Goal: Task Accomplishment & Management: Complete application form

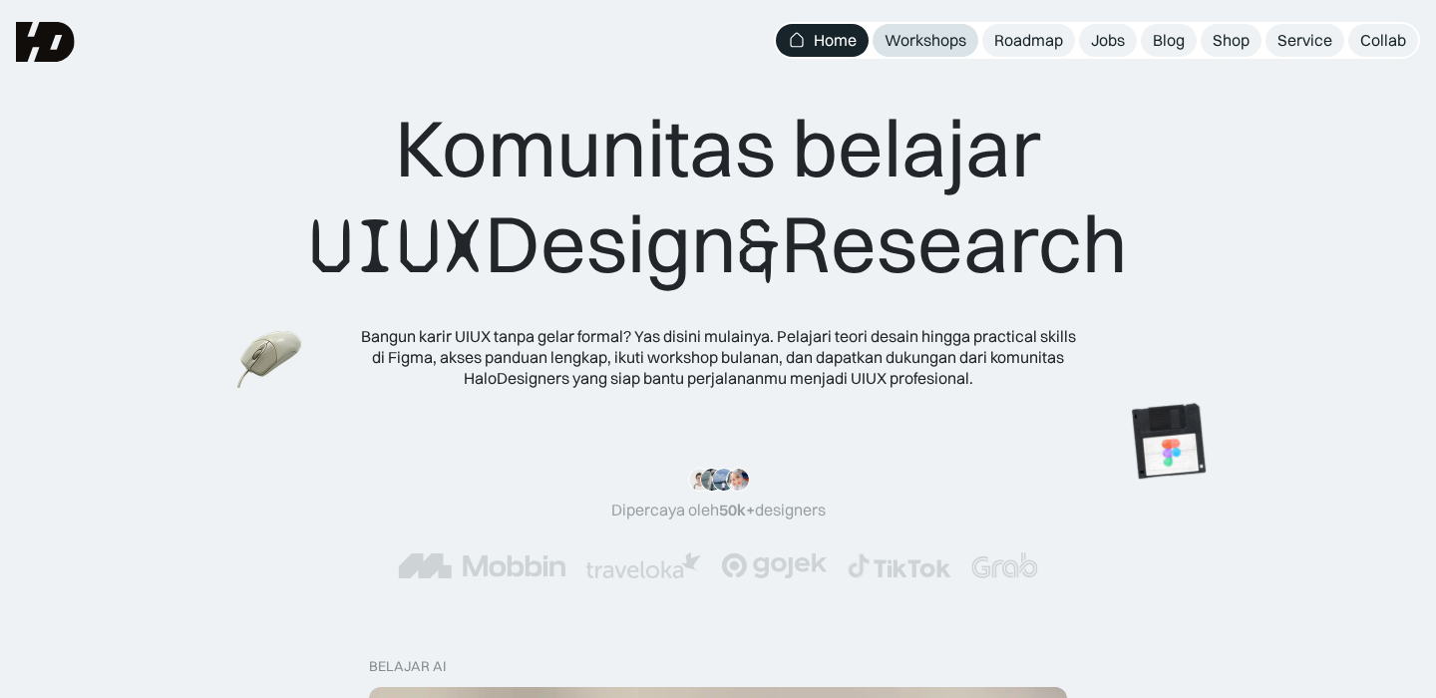
click at [952, 40] on div "Workshops" at bounding box center [925, 40] width 82 height 21
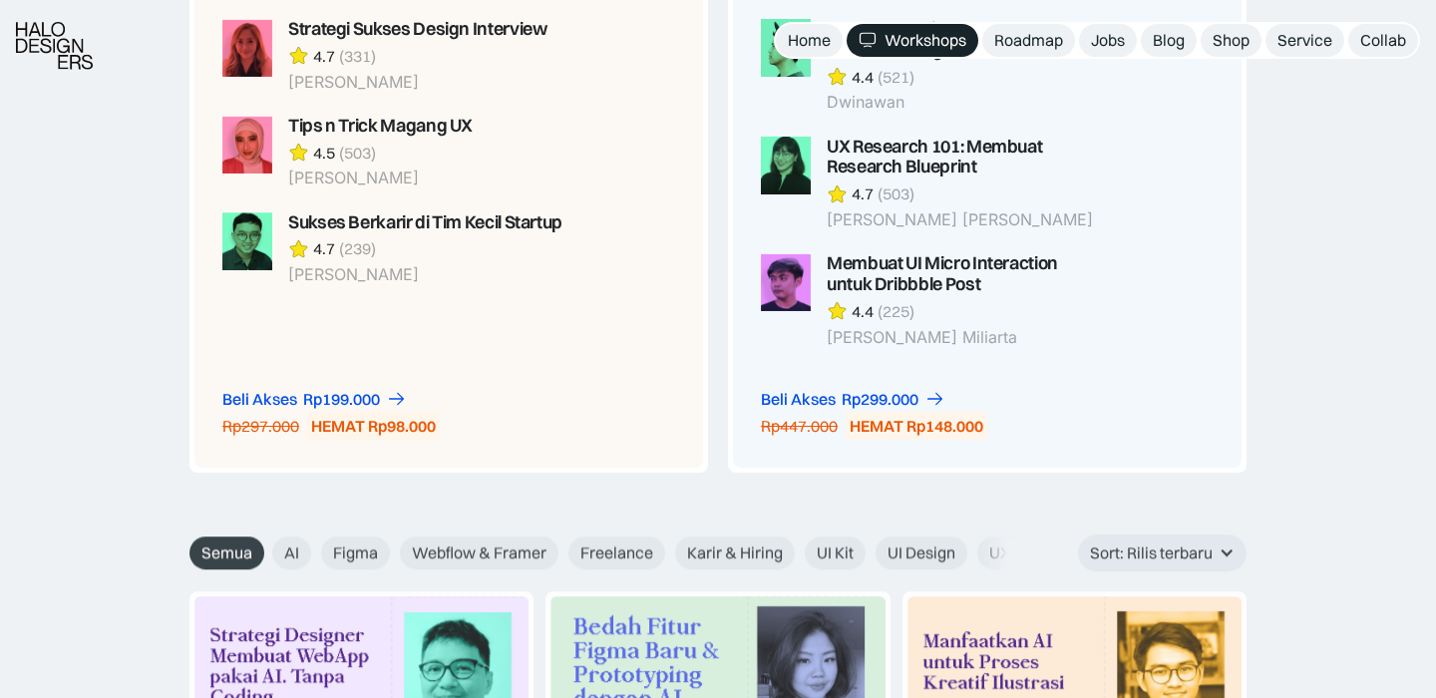
scroll to position [2041, 0]
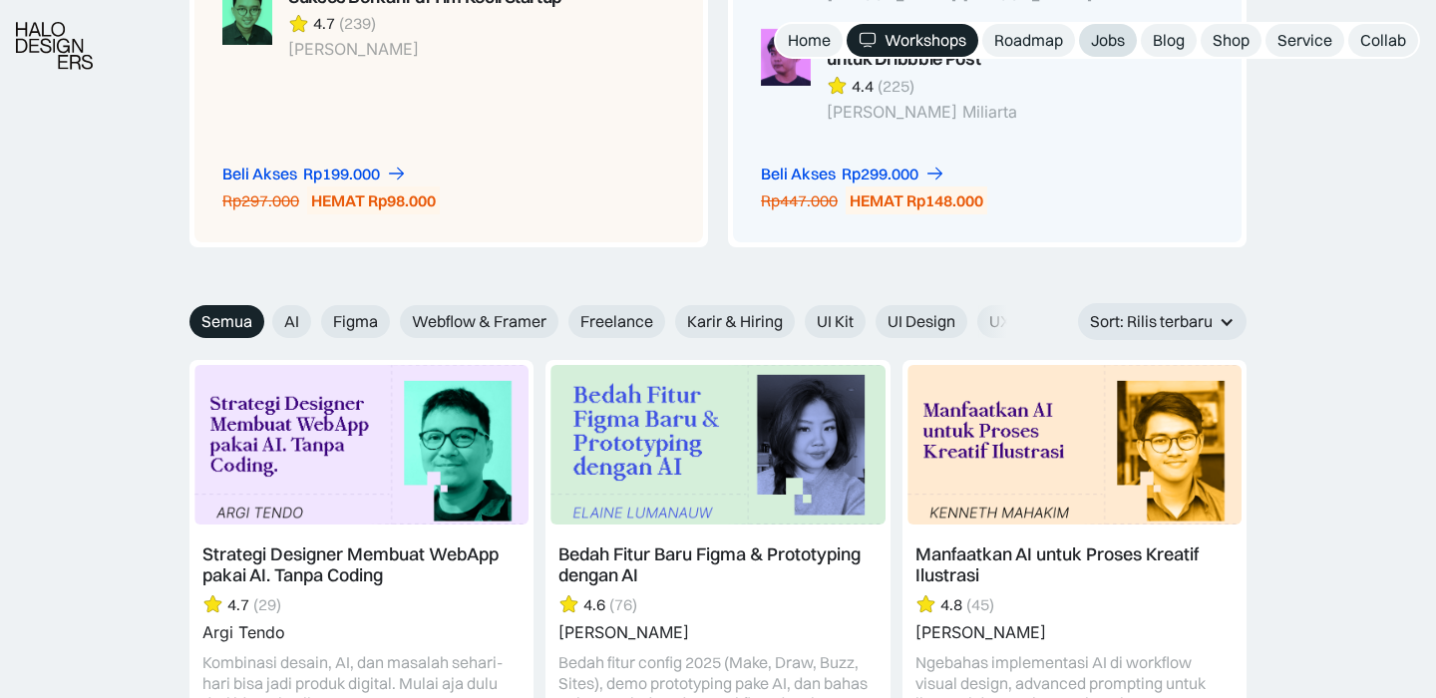
click at [1105, 46] on div "Jobs" at bounding box center [1108, 40] width 34 height 21
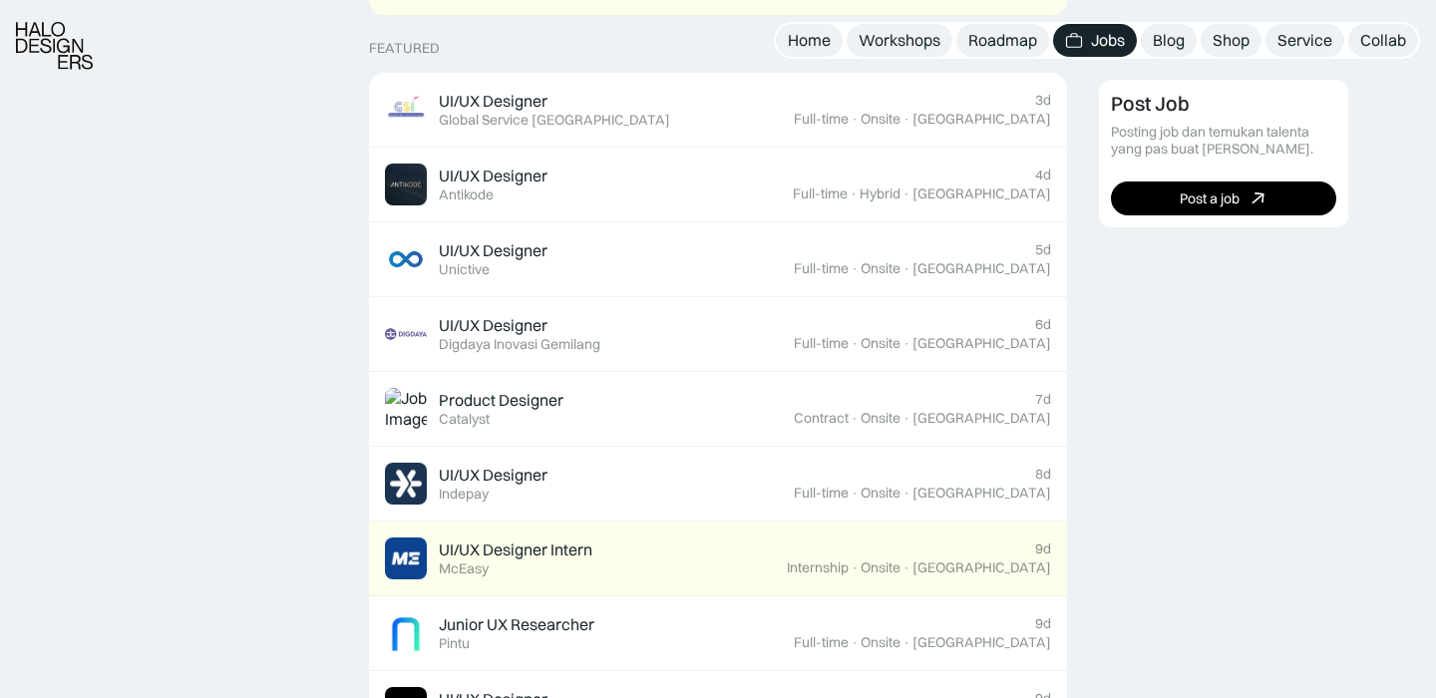
scroll to position [798, 0]
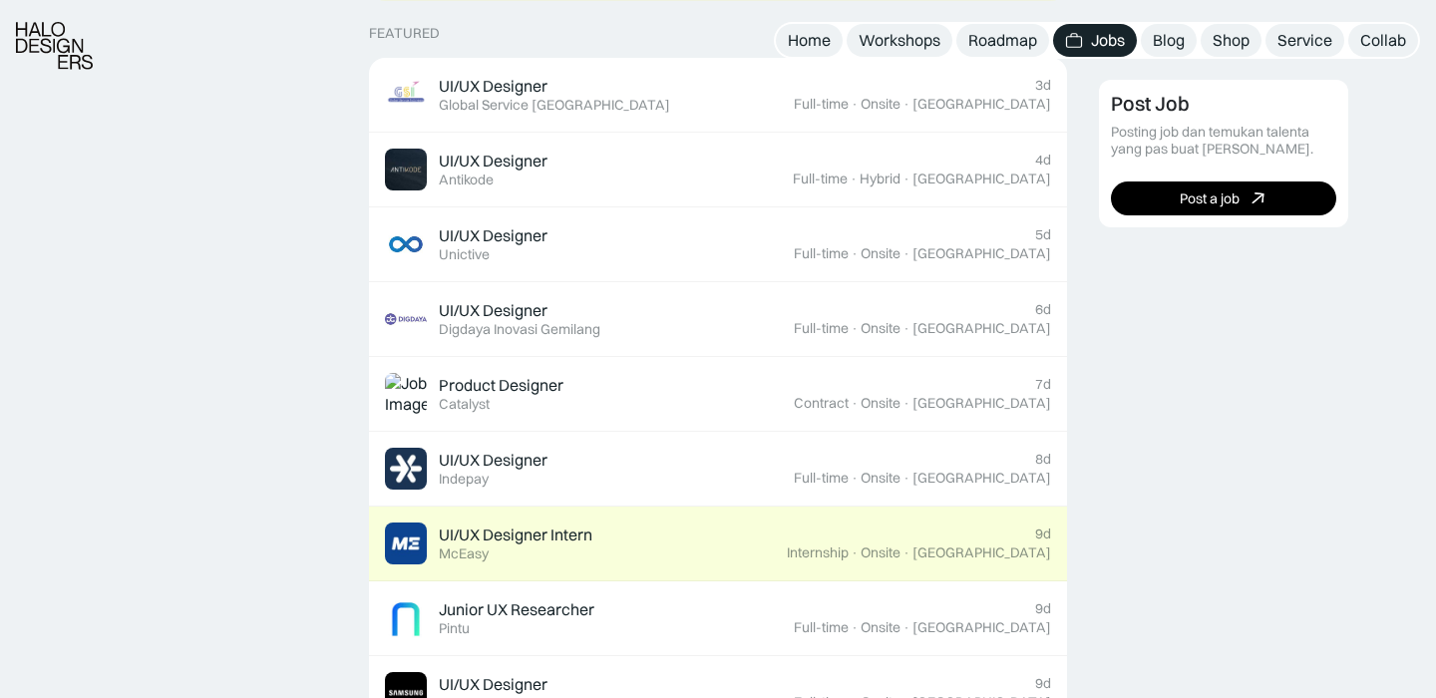
click at [782, 546] on div "UI/UX Designer Intern Featured McEasy" at bounding box center [586, 543] width 402 height 42
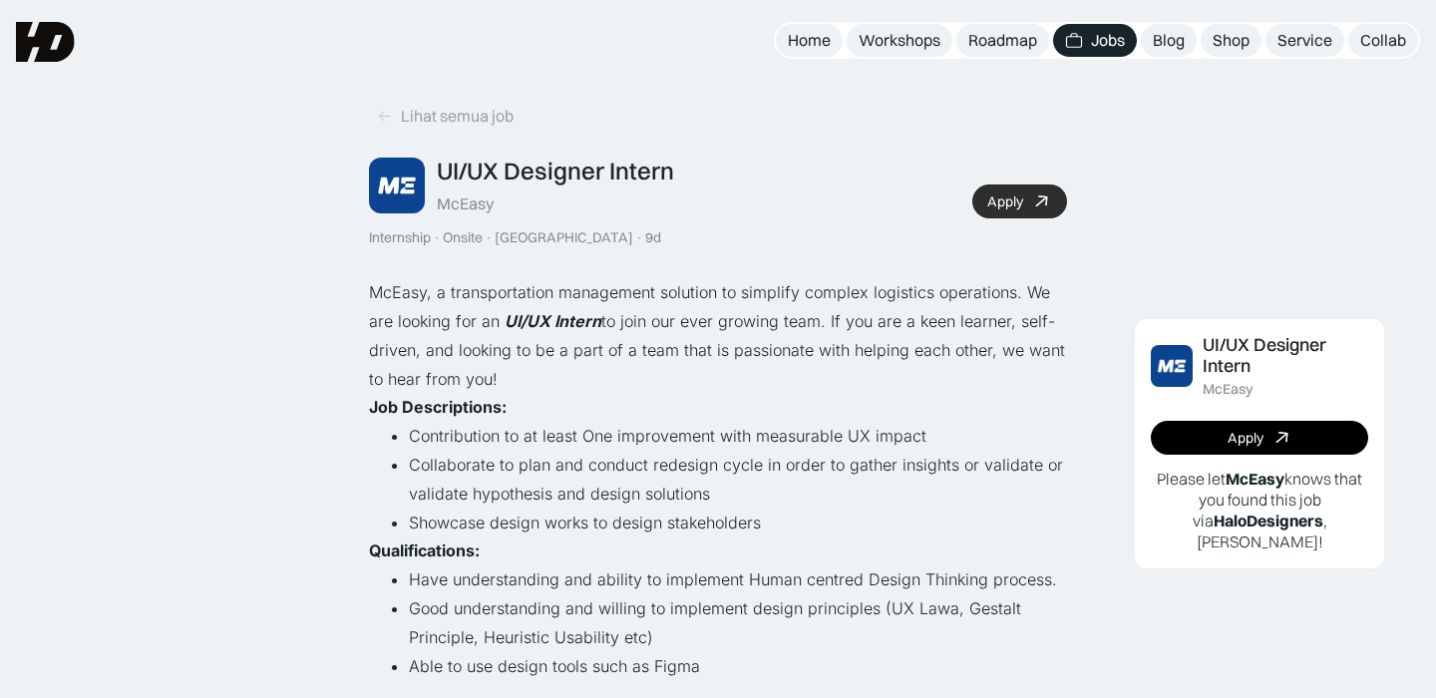
click at [1036, 211] on link "Apply" at bounding box center [1019, 201] width 95 height 34
